Goal: Task Accomplishment & Management: Complete application form

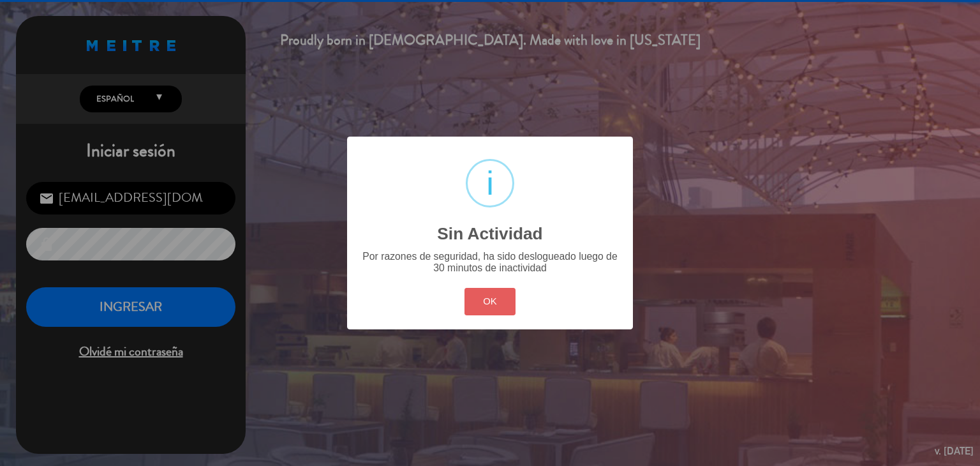
drag, startPoint x: 490, startPoint y: 299, endPoint x: 161, endPoint y: 302, distance: 329.3
click at [489, 299] on button "OK" at bounding box center [491, 301] width 52 height 27
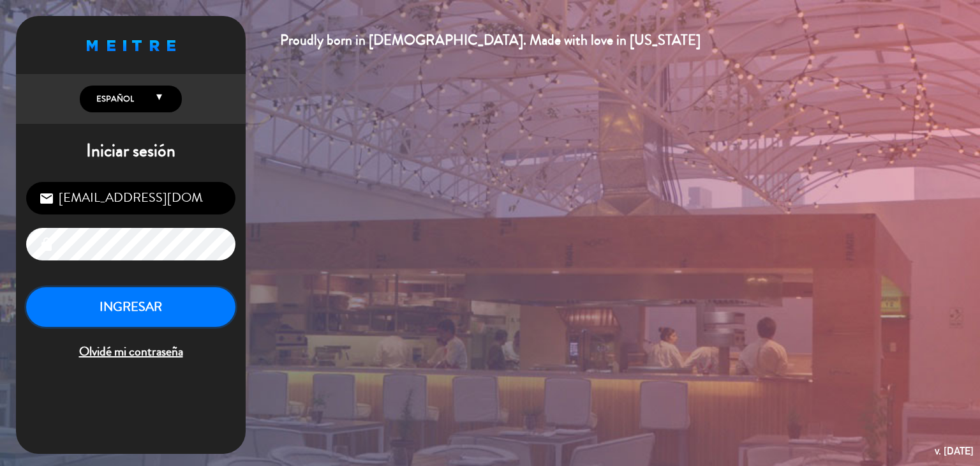
click at [117, 294] on button "INGRESAR" at bounding box center [130, 307] width 209 height 40
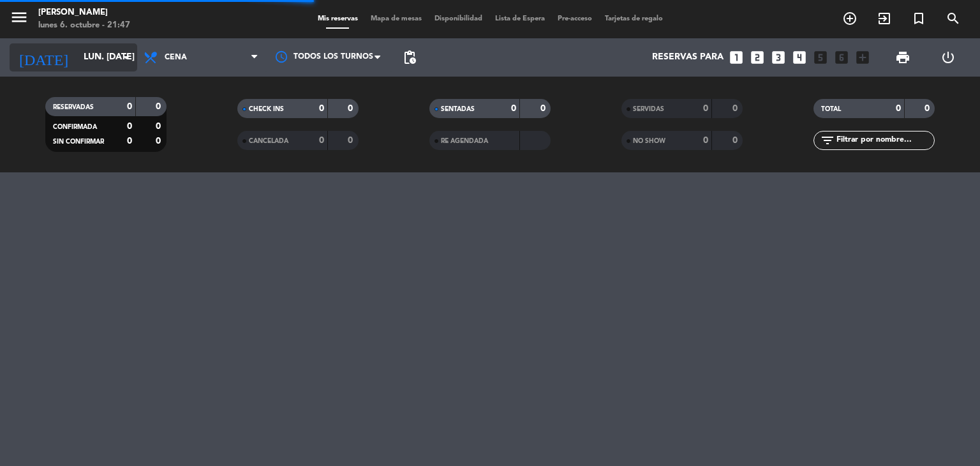
click at [97, 60] on input "lun. [DATE]" at bounding box center [137, 57] width 121 height 23
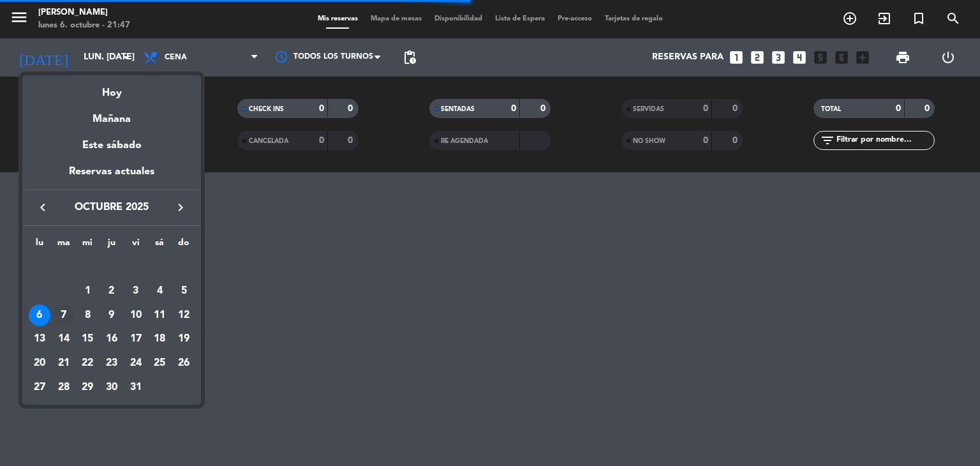
click at [66, 313] on div "7" at bounding box center [64, 315] width 22 height 22
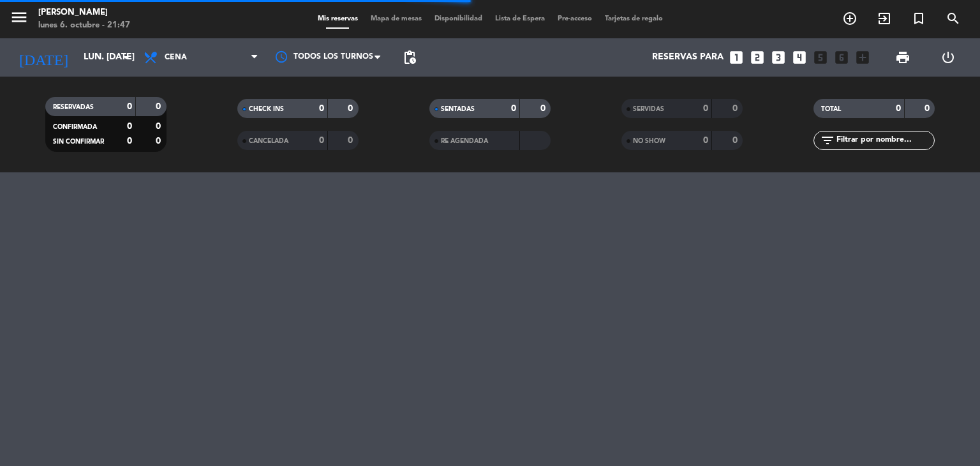
type input "[DATE] oct."
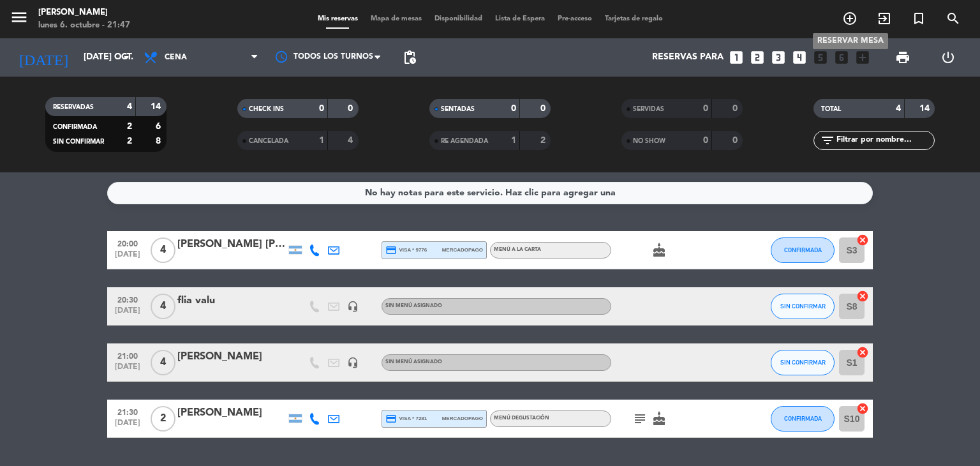
click at [852, 19] on icon "add_circle_outline" at bounding box center [849, 18] width 15 height 15
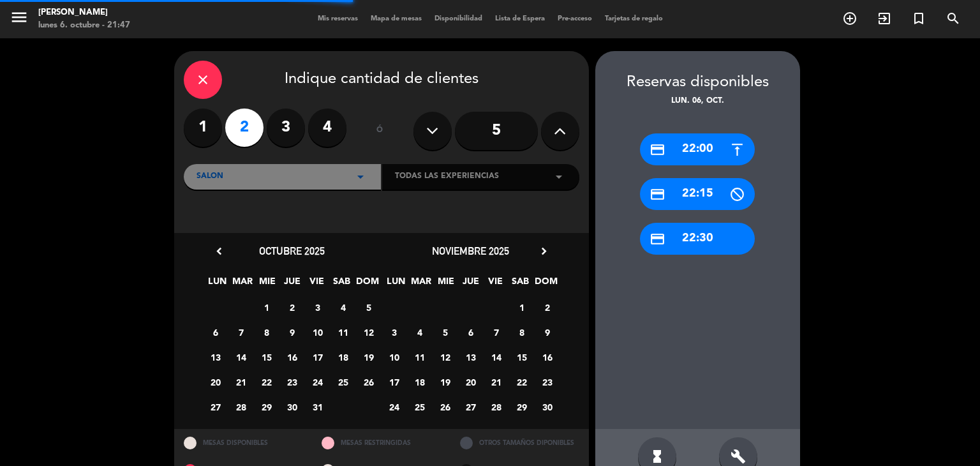
click at [238, 119] on label "2" at bounding box center [244, 127] width 38 height 38
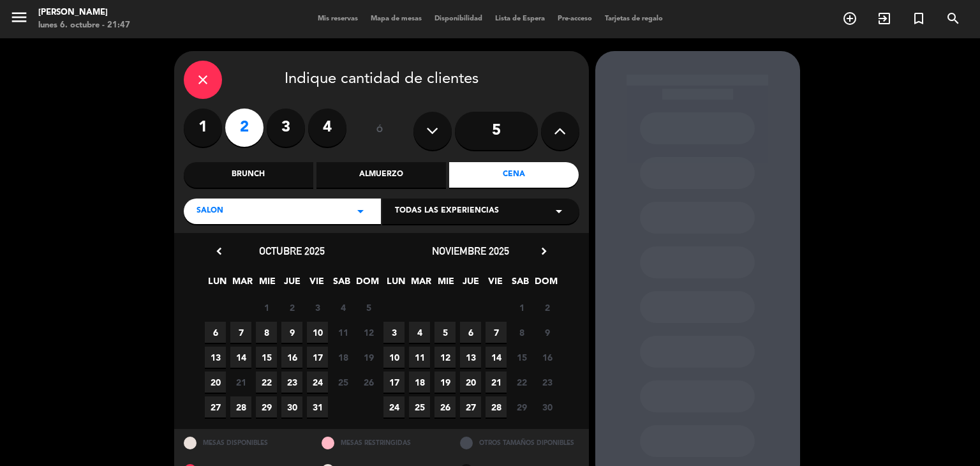
click at [243, 334] on span "7" at bounding box center [240, 332] width 21 height 21
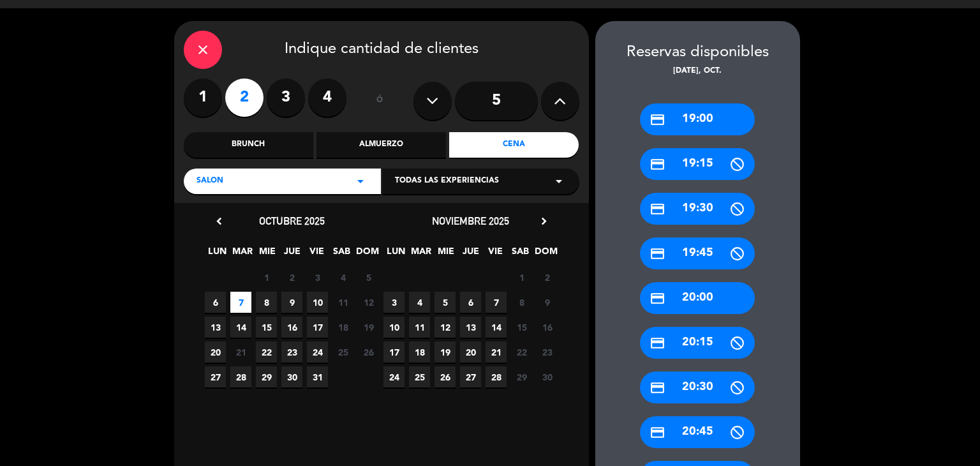
click at [690, 293] on div "credit_card 20:00" at bounding box center [697, 298] width 115 height 32
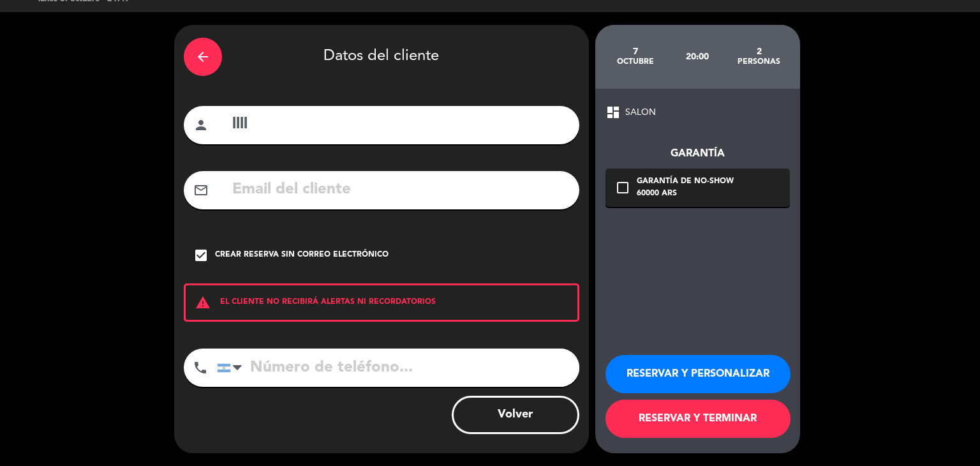
scroll to position [26, 0]
drag, startPoint x: 262, startPoint y: 125, endPoint x: 112, endPoint y: 115, distance: 149.7
click at [112, 115] on div "arrow_back Datos del cliente person llll mail_outline check_box Crear reserva s…" at bounding box center [490, 239] width 980 height 454
type input "[PERSON_NAME]"
click at [294, 366] on input "tel" at bounding box center [398, 367] width 362 height 38
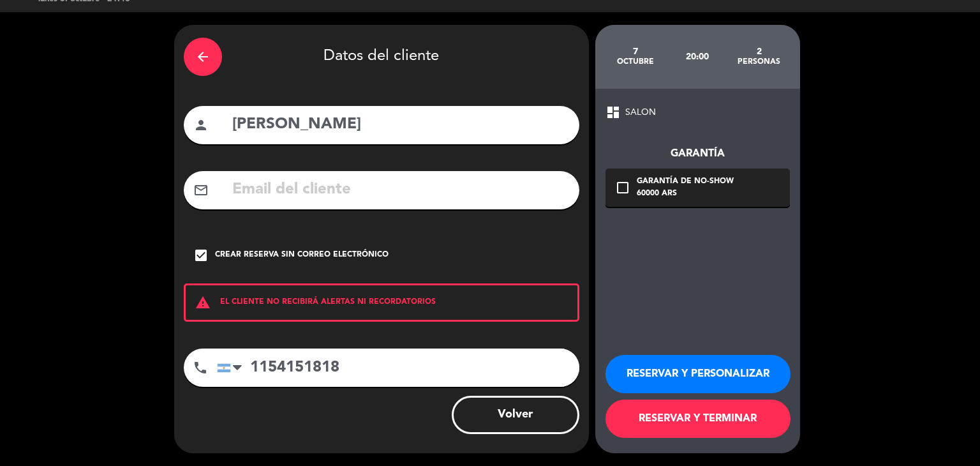
type input "1154151818"
click at [670, 422] on button "RESERVAR Y TERMINAR" at bounding box center [698, 418] width 185 height 38
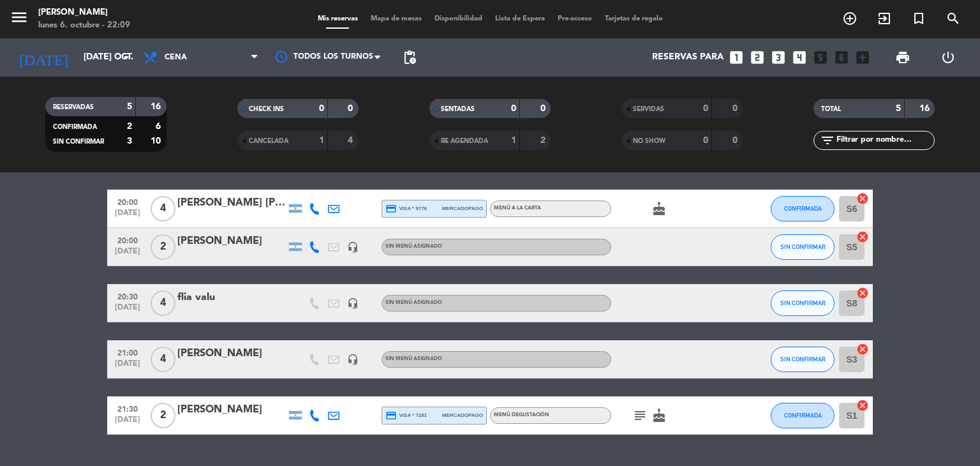
scroll to position [64, 0]
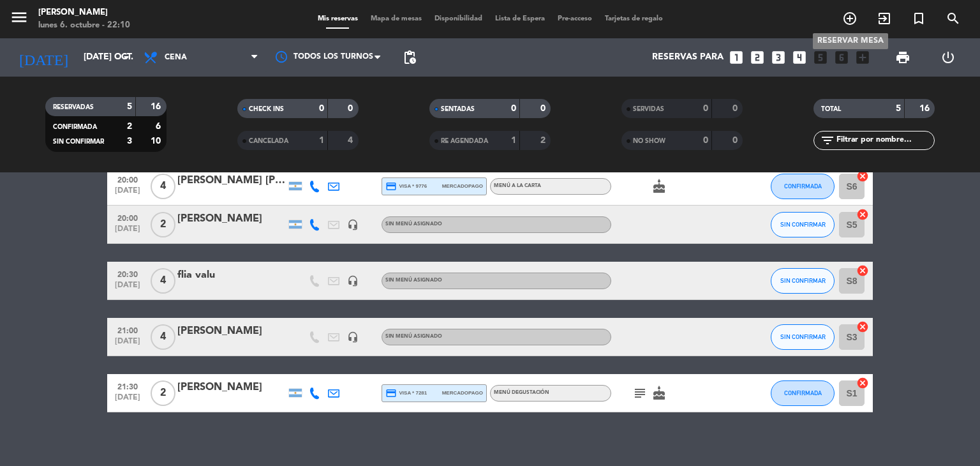
click at [840, 20] on span "add_circle_outline" at bounding box center [850, 19] width 34 height 22
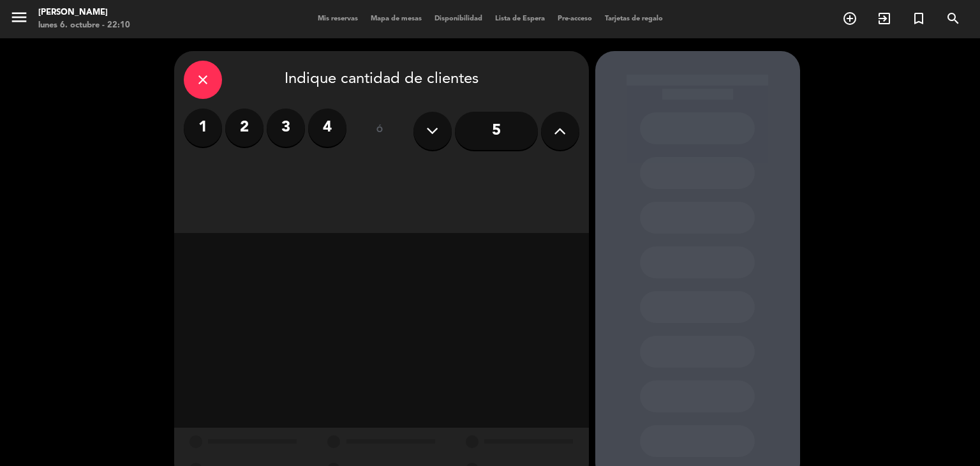
click at [520, 133] on input "5" at bounding box center [496, 131] width 83 height 38
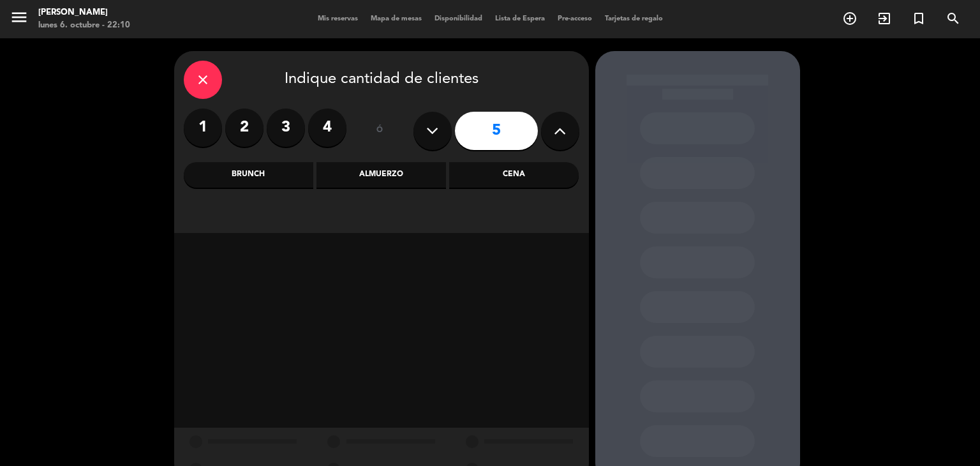
drag, startPoint x: 500, startPoint y: 174, endPoint x: 505, endPoint y: 170, distance: 6.9
click at [500, 174] on div "Cena" at bounding box center [514, 175] width 130 height 26
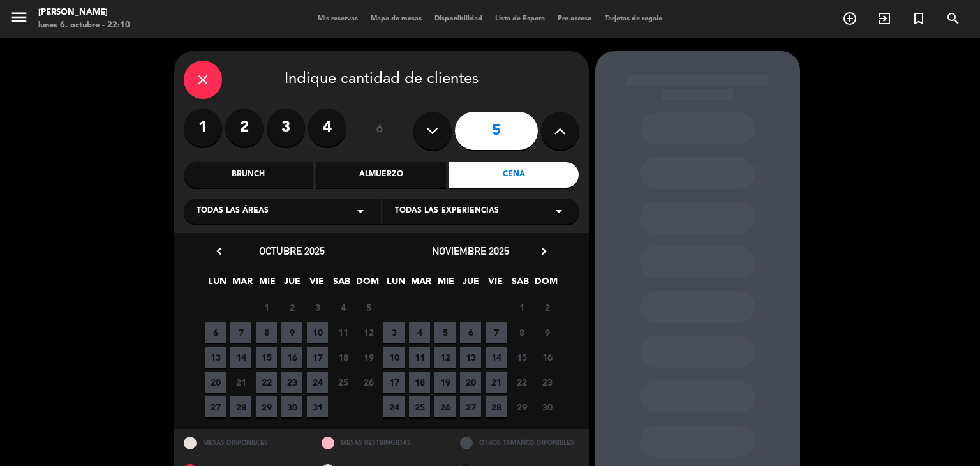
click at [350, 218] on div "Todas las áreas arrow_drop_down" at bounding box center [282, 211] width 197 height 26
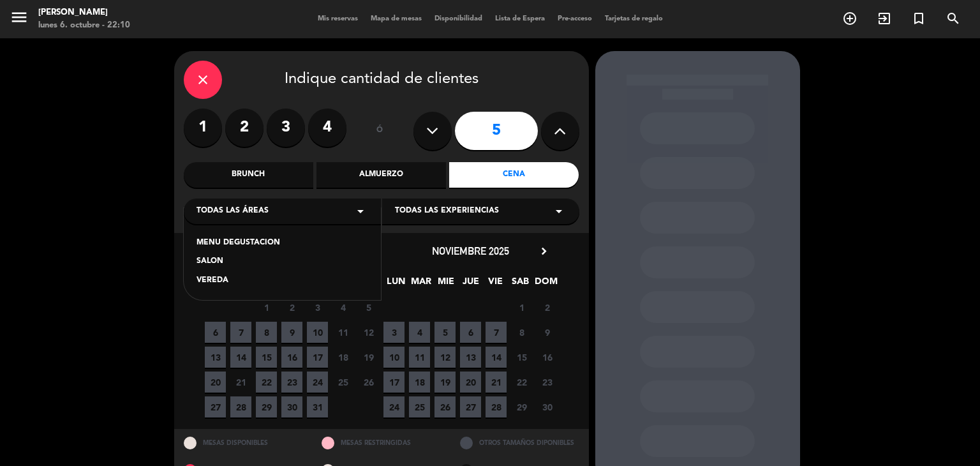
click at [354, 214] on icon "arrow_drop_down" at bounding box center [360, 211] width 15 height 15
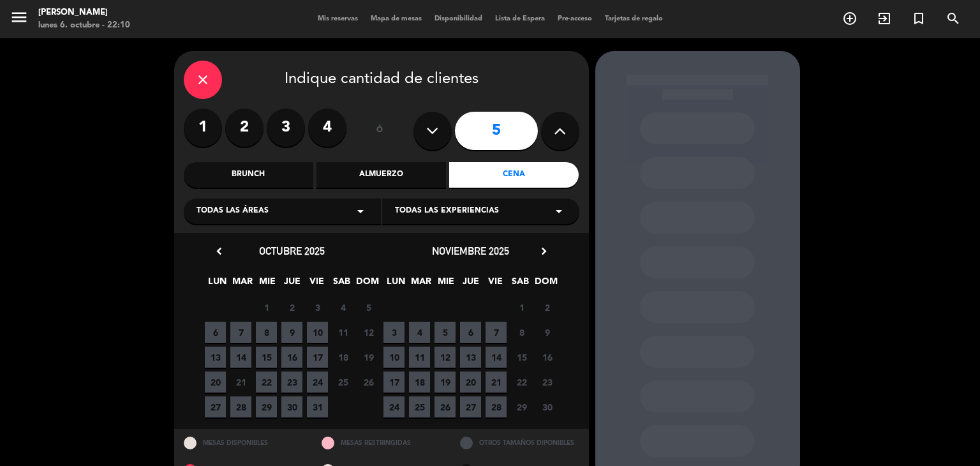
click at [354, 214] on icon "arrow_drop_down" at bounding box center [360, 211] width 15 height 15
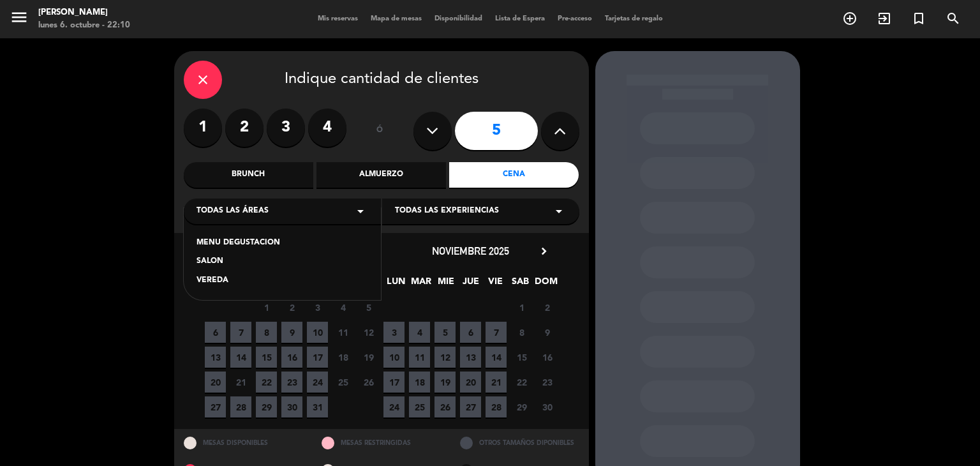
click at [214, 258] on div "SALON" at bounding box center [283, 261] width 172 height 13
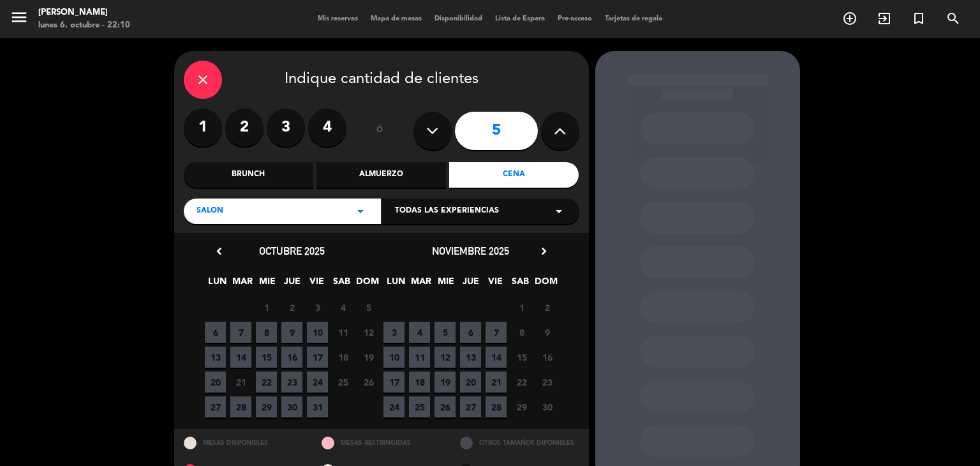
click at [362, 212] on icon "arrow_drop_down" at bounding box center [360, 211] width 15 height 15
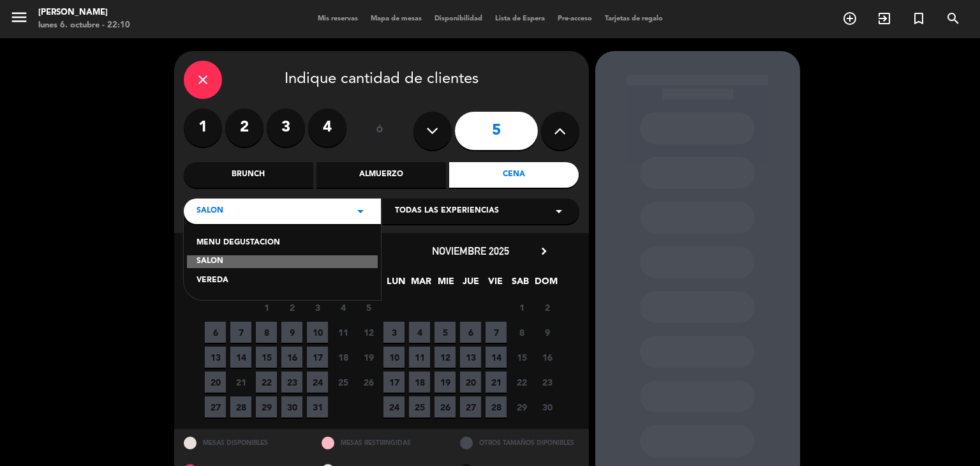
click at [204, 99] on div "close Indique cantidad de clientes 1 2 3 4 ó 5 Brunch Almuerzo Cena SALON arrow…" at bounding box center [381, 142] width 415 height 182
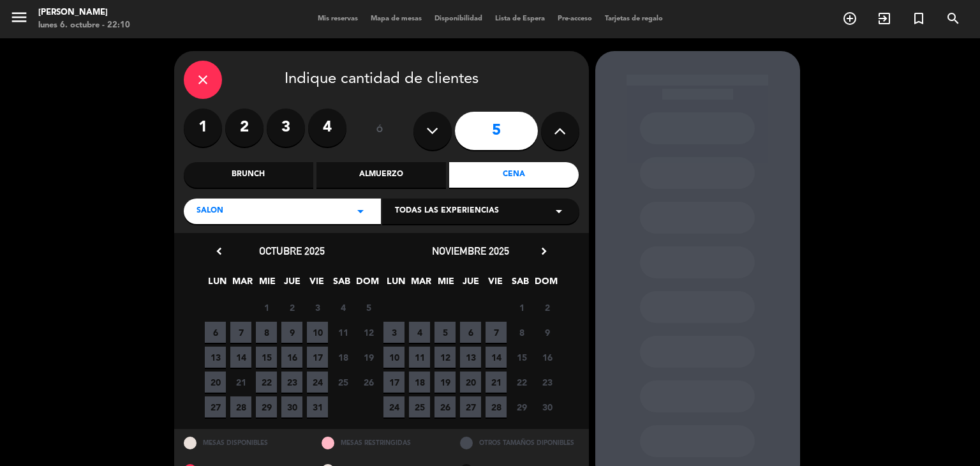
click at [202, 88] on div "close" at bounding box center [203, 80] width 38 height 38
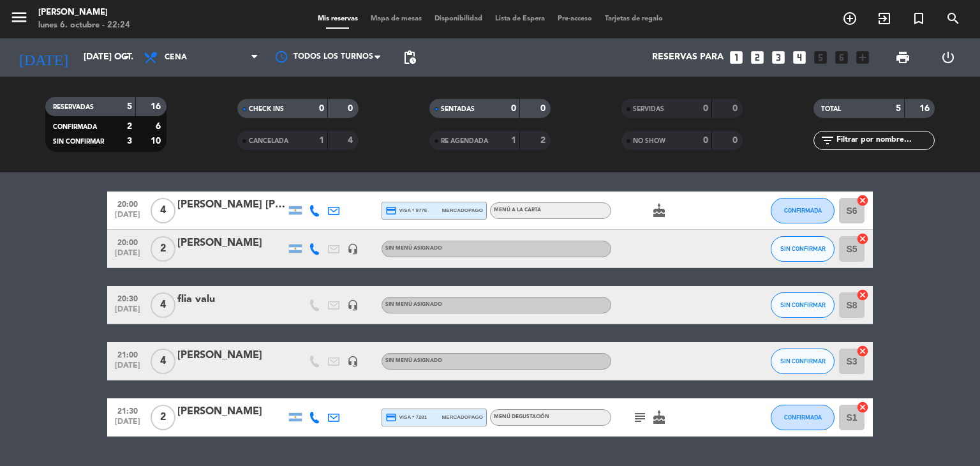
scroll to position [74, 0]
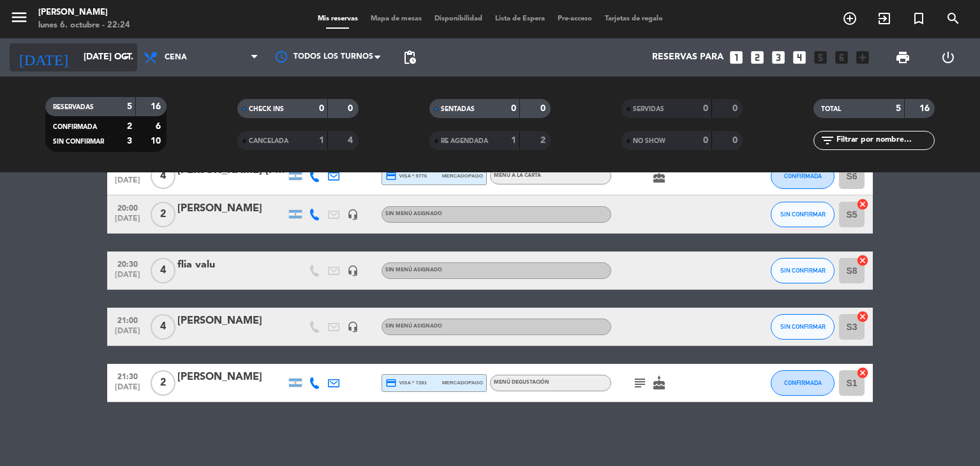
click at [77, 54] on input "[DATE] oct." at bounding box center [137, 57] width 121 height 23
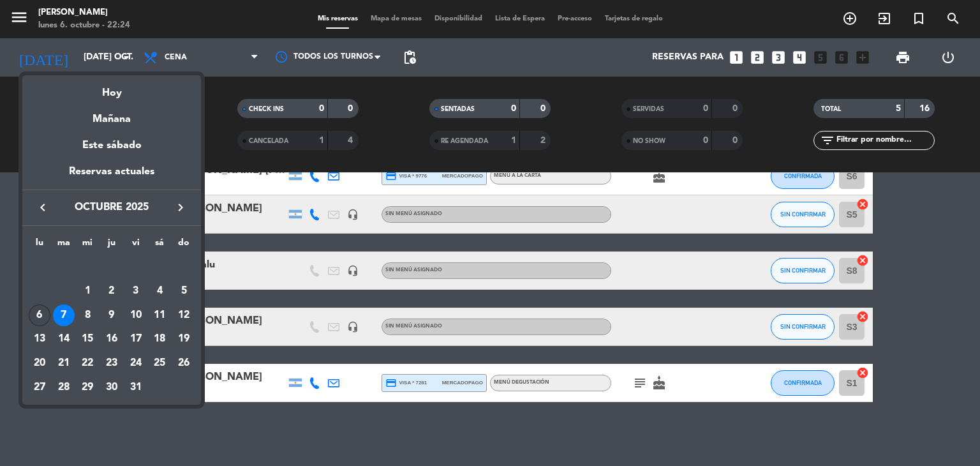
click at [46, 309] on div "6" at bounding box center [40, 315] width 22 height 22
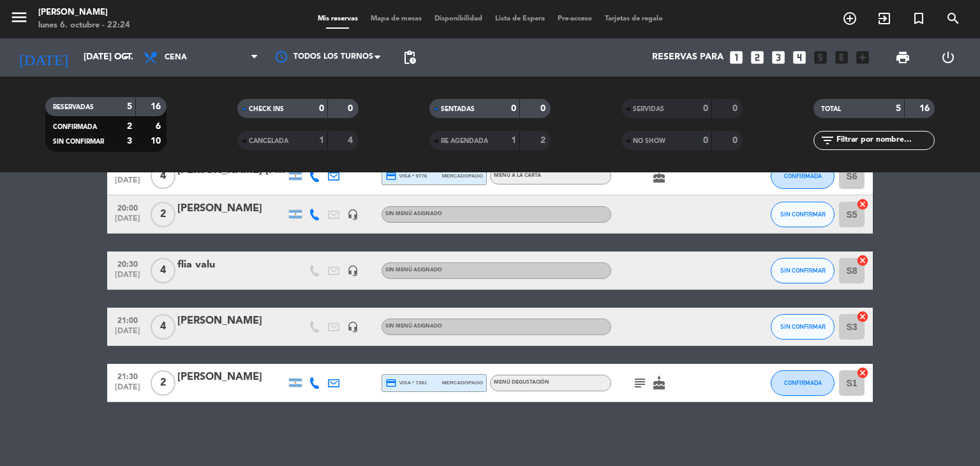
type input "lun. [DATE]"
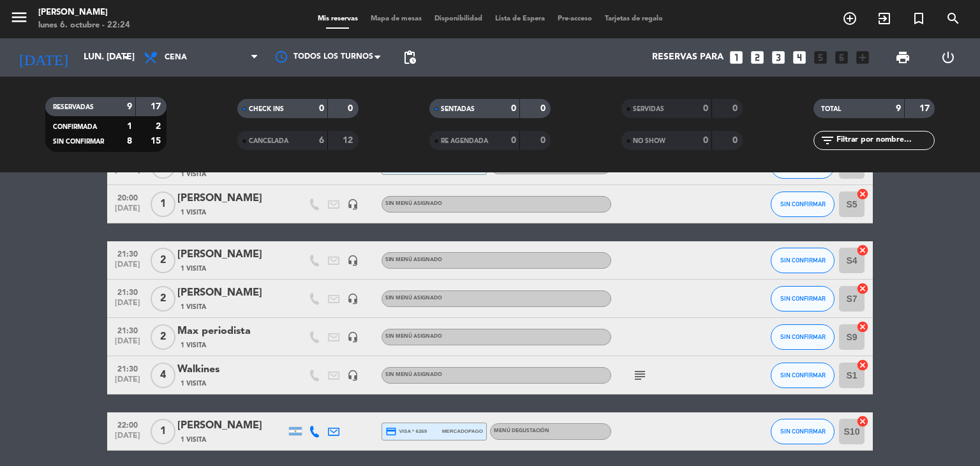
scroll to position [209, 0]
